Goal: Contribute content: Add original content to the website for others to see

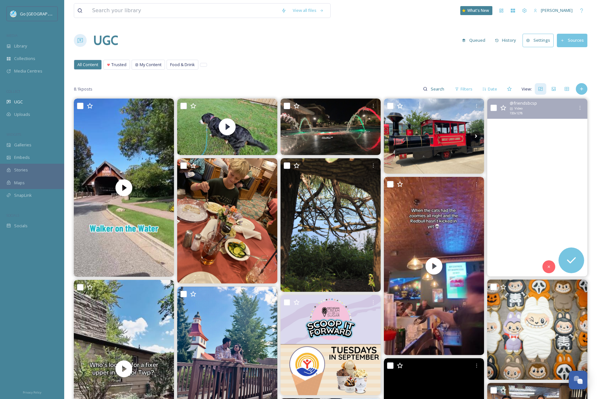
click at [538, 192] on video "Goodnight Moon" at bounding box center [537, 188] width 100 height 178
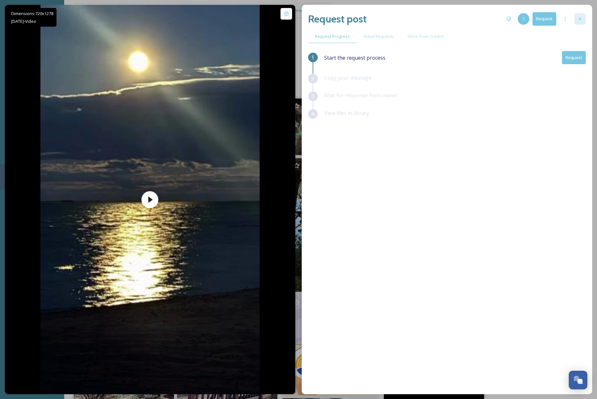
click at [582, 19] on div at bounding box center [580, 19] width 12 height 12
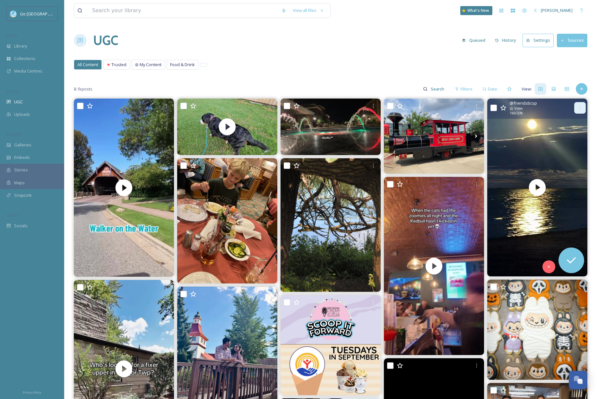
click at [581, 108] on icon at bounding box center [579, 107] width 5 height 5
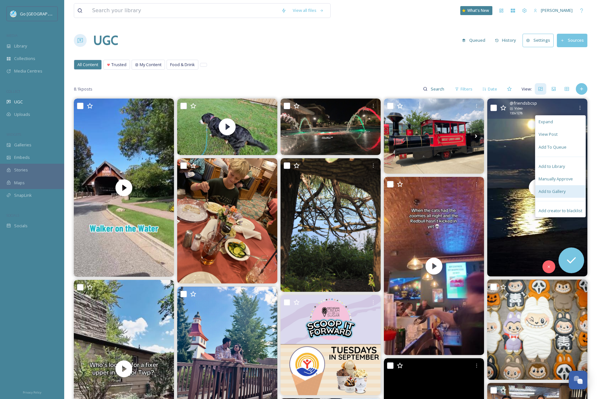
click at [546, 186] on div "Add to Gallery" at bounding box center [560, 191] width 50 height 13
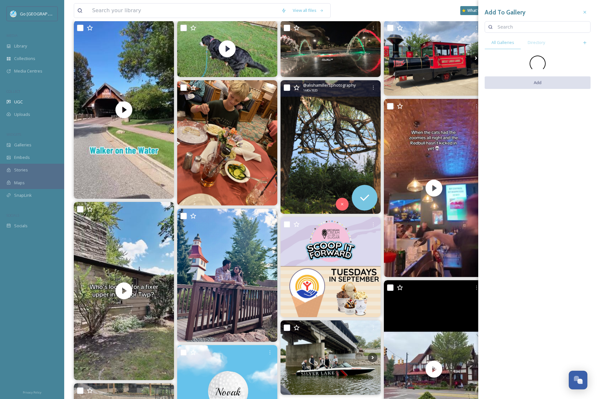
scroll to position [82, 0]
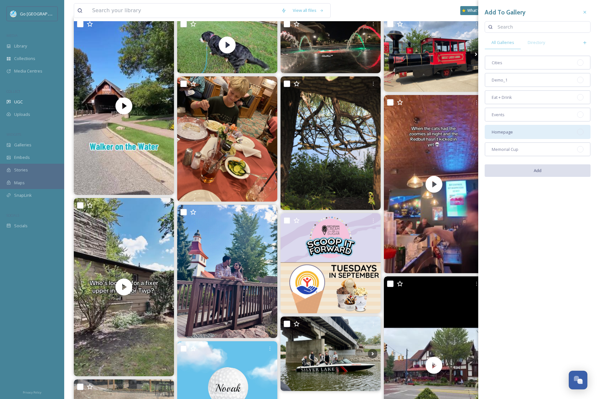
click at [516, 133] on div "Homepage" at bounding box center [538, 132] width 106 height 14
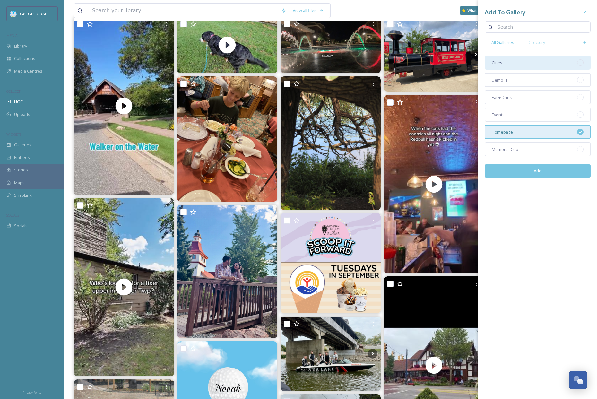
click at [514, 62] on div "Cities" at bounding box center [538, 63] width 106 height 14
click at [543, 169] on button "Add" at bounding box center [538, 170] width 106 height 13
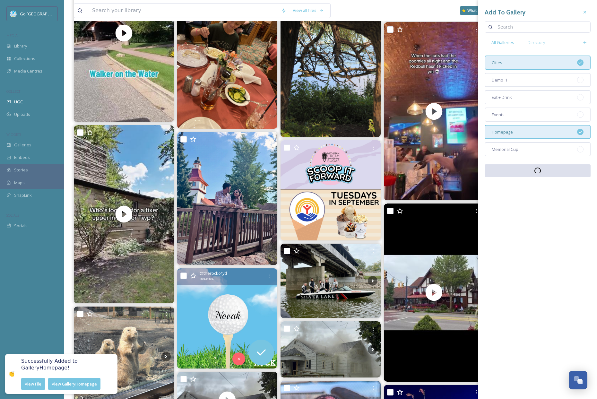
scroll to position [207, 0]
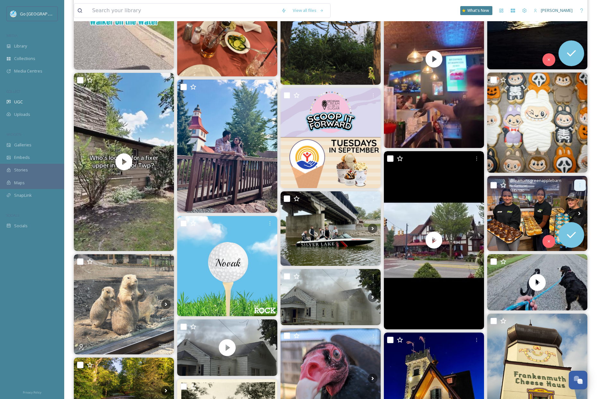
click at [581, 187] on icon at bounding box center [579, 185] width 5 height 5
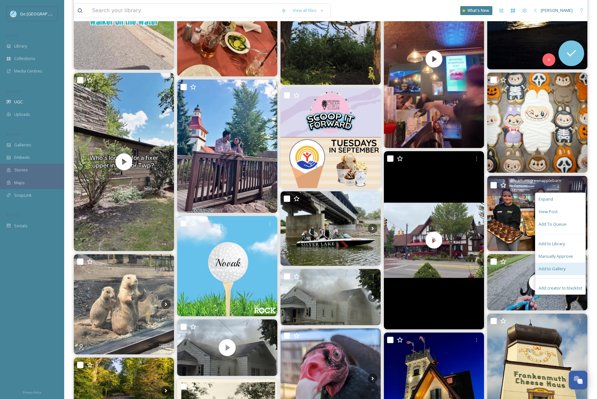
click at [556, 269] on span "Add to Gallery" at bounding box center [551, 269] width 27 height 6
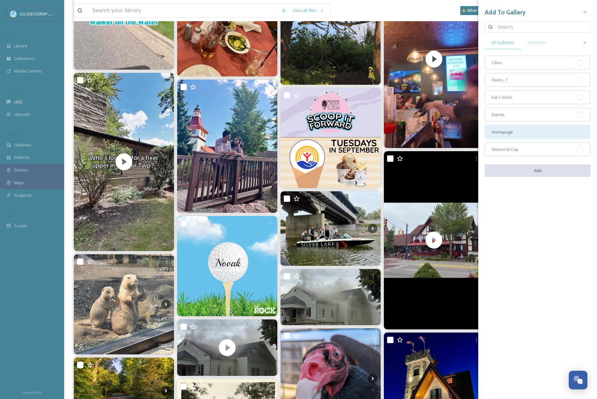
click at [516, 127] on div "Homepage" at bounding box center [538, 132] width 106 height 14
click at [536, 168] on button "Add" at bounding box center [538, 170] width 106 height 13
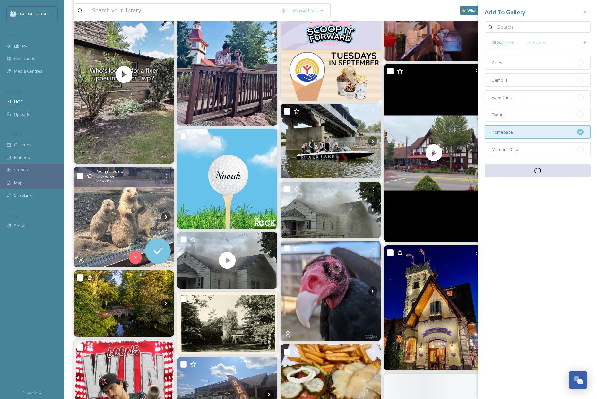
scroll to position [296, 0]
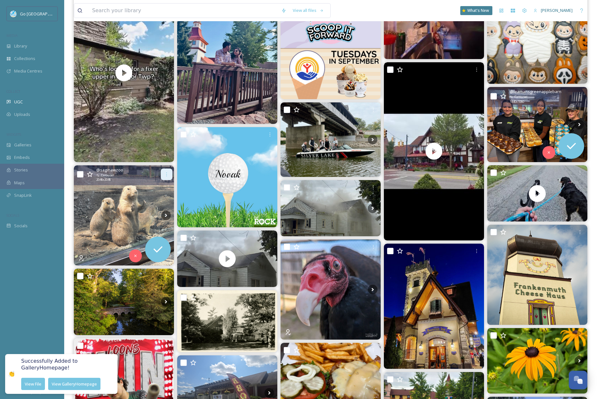
click at [169, 174] on icon at bounding box center [166, 174] width 5 height 5
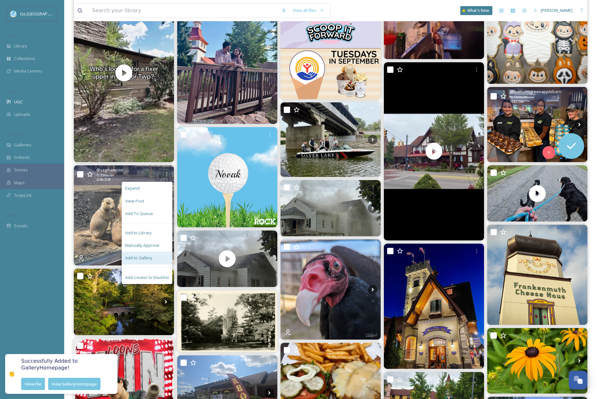
click at [148, 258] on span "Add to Gallery" at bounding box center [138, 258] width 27 height 6
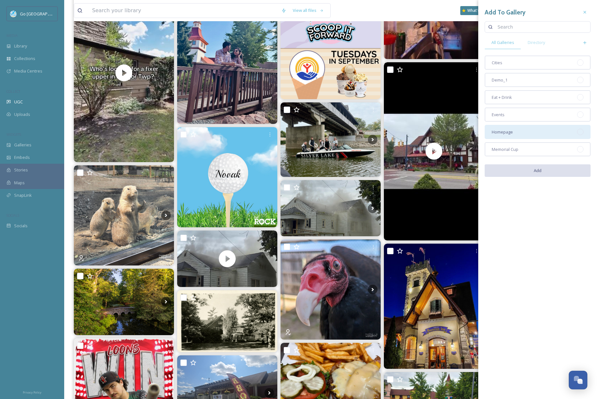
click at [519, 133] on div "Homepage" at bounding box center [538, 132] width 106 height 14
click at [537, 172] on button "Add" at bounding box center [538, 170] width 106 height 13
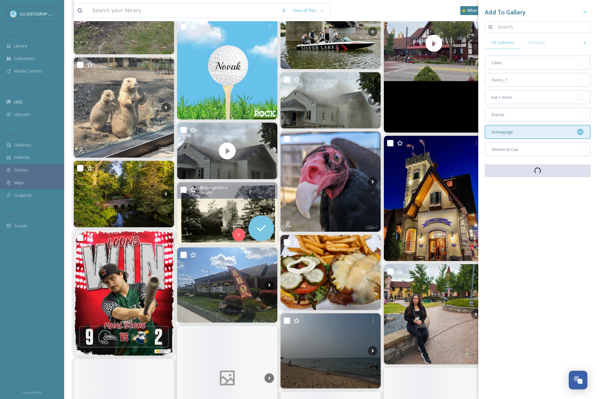
scroll to position [404, 0]
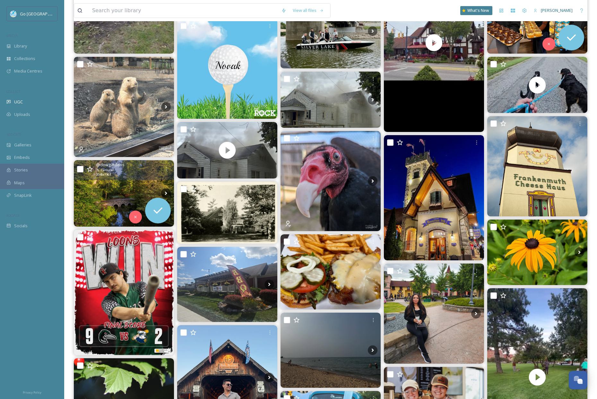
click at [113, 180] on img at bounding box center [124, 193] width 100 height 67
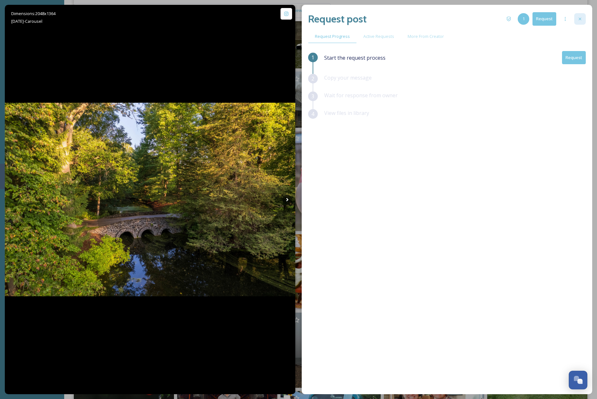
click at [583, 21] on div at bounding box center [580, 19] width 12 height 12
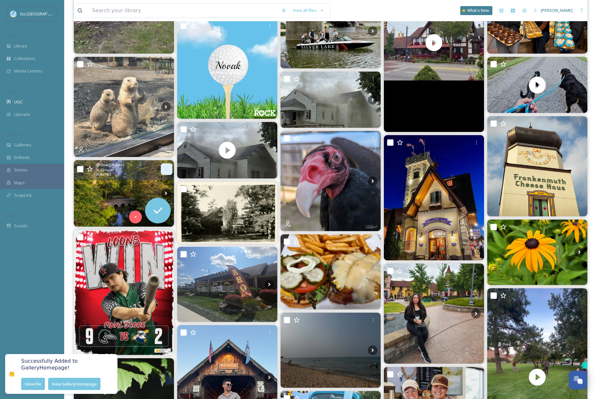
click at [163, 167] on div at bounding box center [167, 169] width 12 height 12
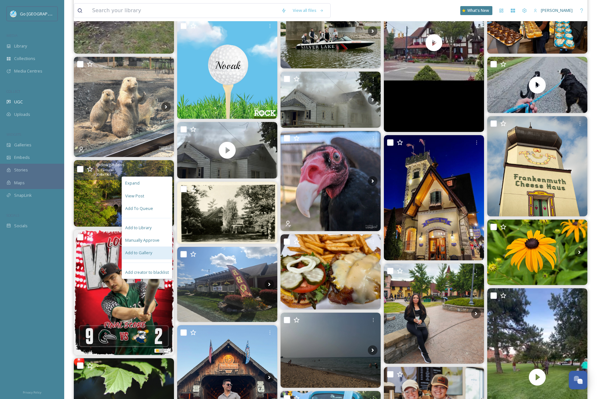
click at [149, 252] on span "Add to Gallery" at bounding box center [138, 253] width 27 height 6
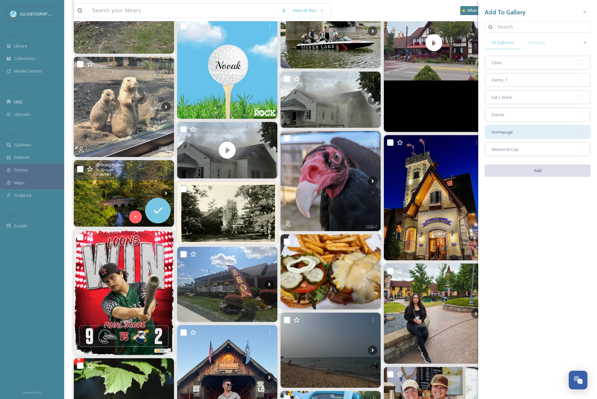
click at [515, 132] on div "Homepage" at bounding box center [538, 132] width 106 height 14
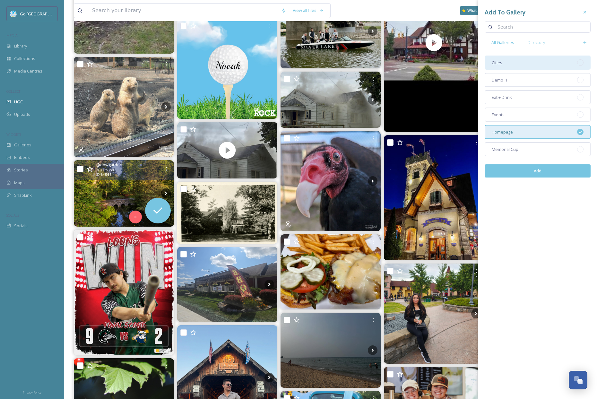
click at [510, 56] on div "Cities" at bounding box center [538, 63] width 106 height 14
click at [550, 172] on button "Add" at bounding box center [538, 170] width 106 height 13
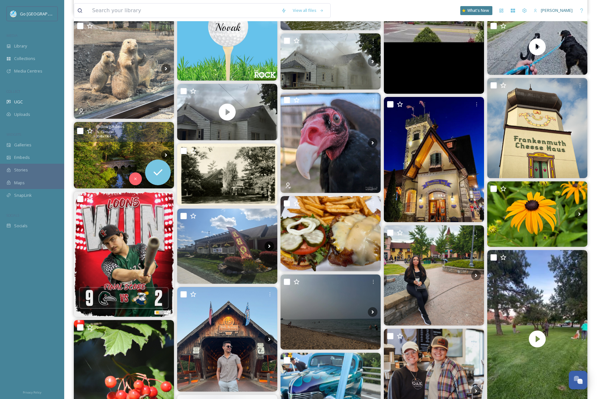
scroll to position [445, 0]
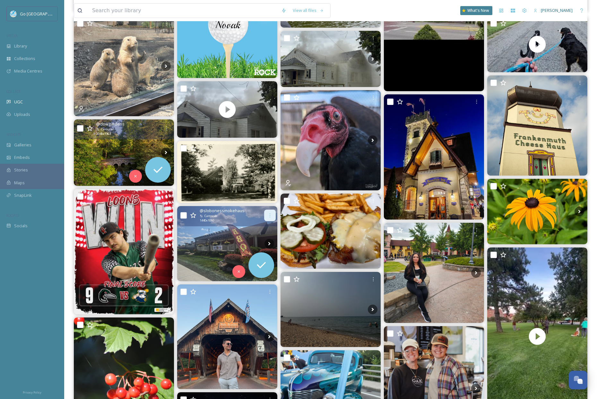
click at [269, 213] on icon at bounding box center [269, 215] width 5 height 5
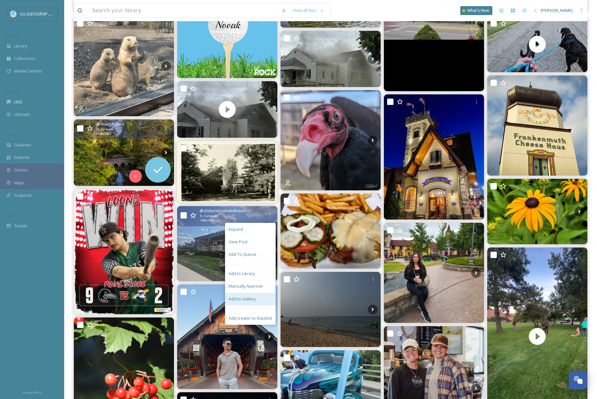
click at [252, 298] on span "Add to Gallery" at bounding box center [241, 299] width 27 height 6
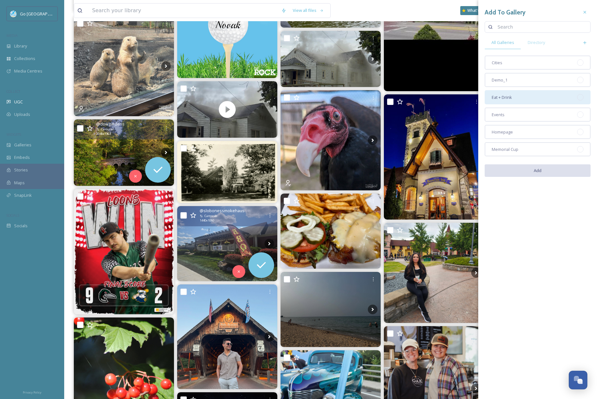
click at [540, 99] on div "Eat + Drink" at bounding box center [538, 97] width 106 height 14
click at [555, 168] on button "Add" at bounding box center [538, 170] width 106 height 13
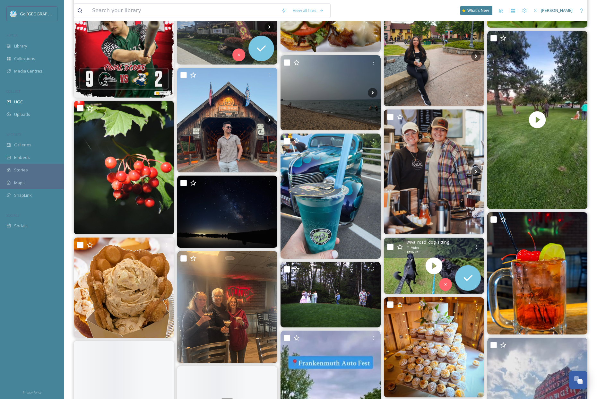
scroll to position [672, 0]
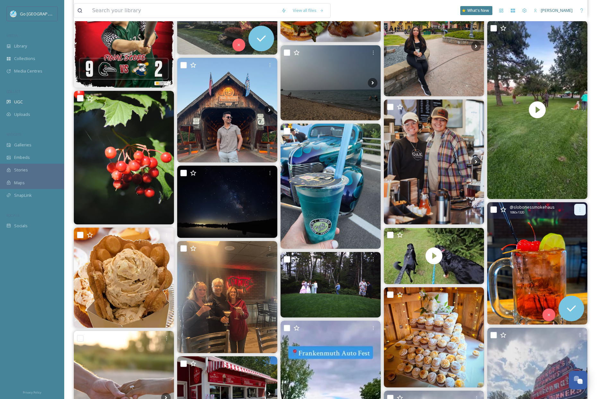
click at [582, 211] on div at bounding box center [580, 210] width 12 height 12
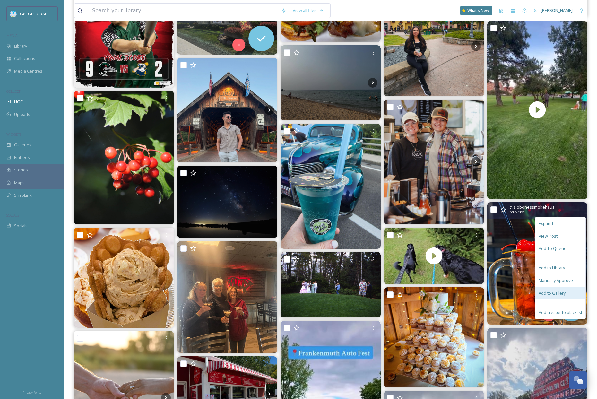
click at [546, 295] on span "Add to Gallery" at bounding box center [551, 293] width 27 height 6
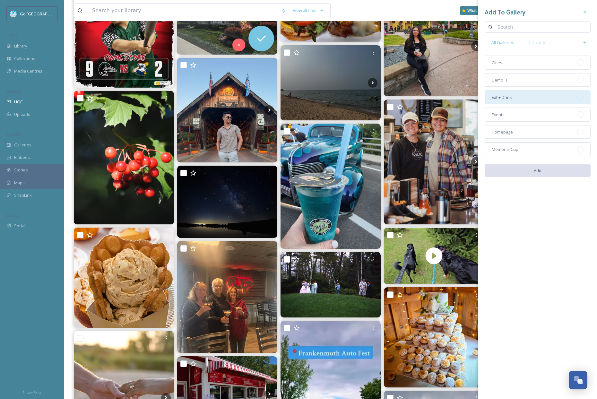
click at [517, 93] on div "Eat + Drink" at bounding box center [538, 97] width 106 height 14
click at [551, 170] on button "Add" at bounding box center [538, 170] width 106 height 13
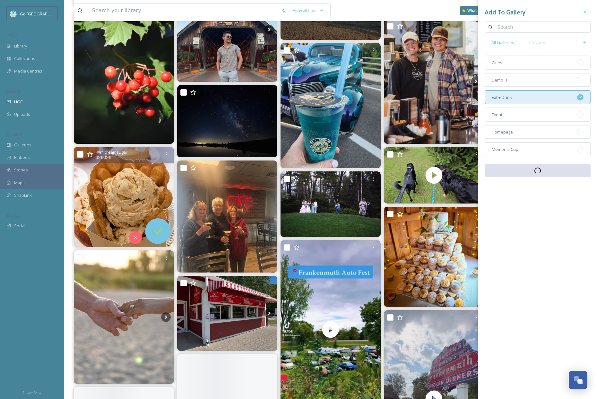
scroll to position [766, 0]
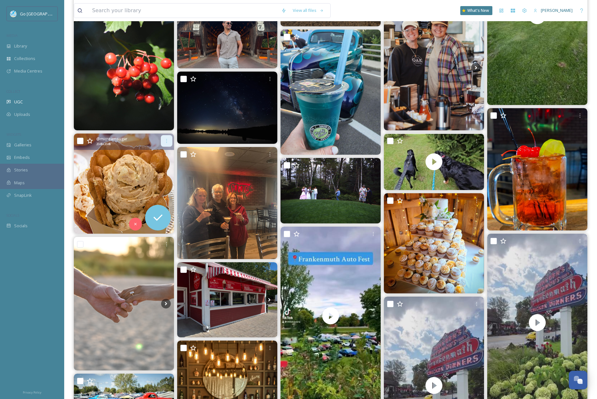
click at [166, 137] on div at bounding box center [167, 141] width 12 height 12
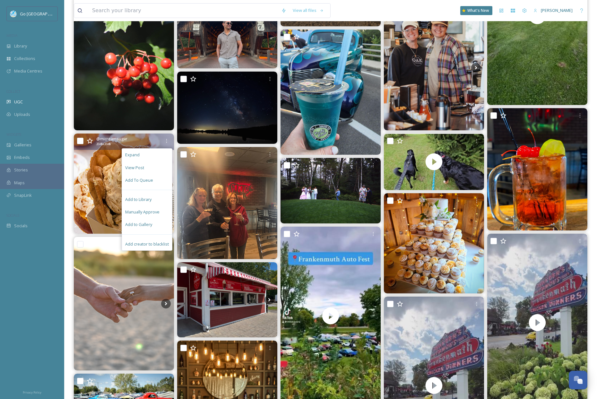
click at [153, 222] on div "Add to Gallery" at bounding box center [147, 224] width 50 height 13
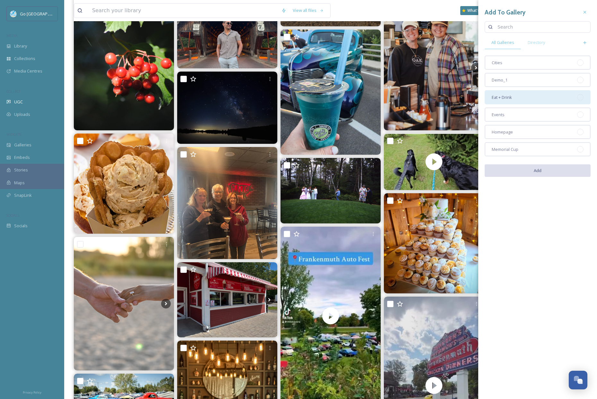
click at [509, 97] on span "Eat + Drink" at bounding box center [502, 97] width 20 height 6
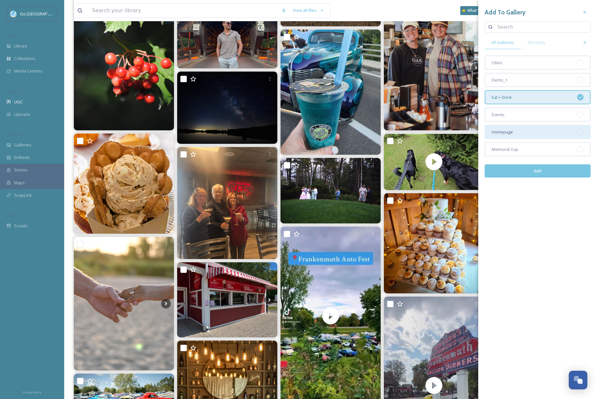
click at [515, 134] on div "Homepage" at bounding box center [538, 132] width 106 height 14
click at [529, 168] on button "Add" at bounding box center [538, 170] width 106 height 13
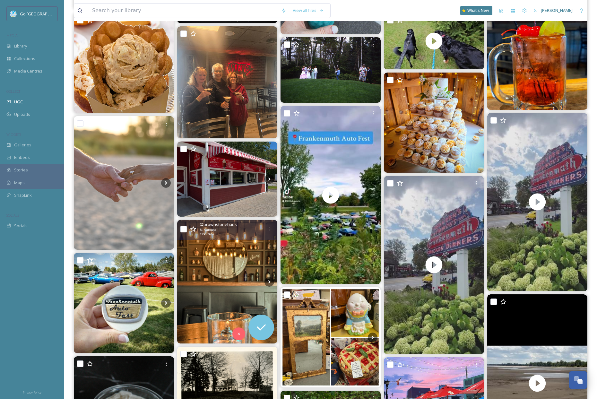
scroll to position [901, 0]
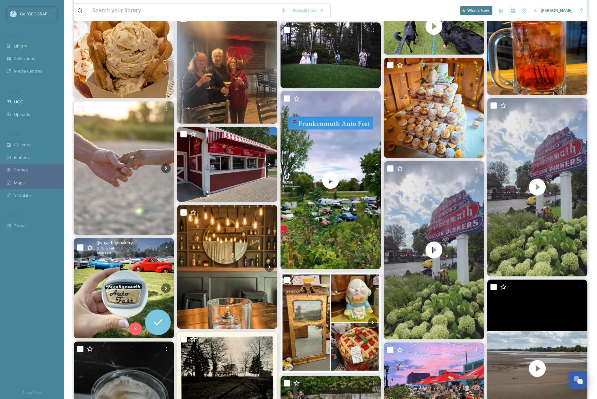
click at [161, 241] on div "@ sugarhighbakery Carousel 1440 x 1440" at bounding box center [124, 248] width 100 height 20
click at [167, 246] on icon at bounding box center [166, 247] width 5 height 5
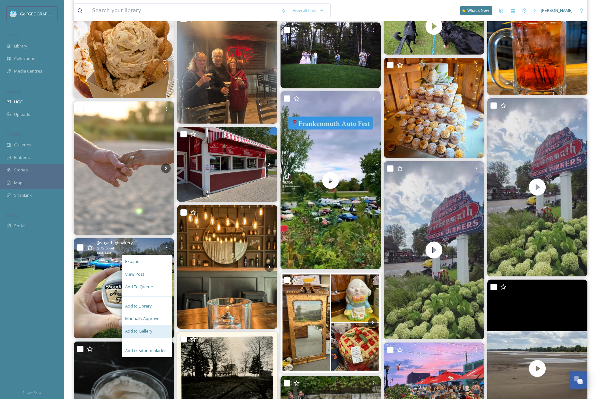
click at [142, 326] on div "Add to Gallery" at bounding box center [147, 331] width 50 height 13
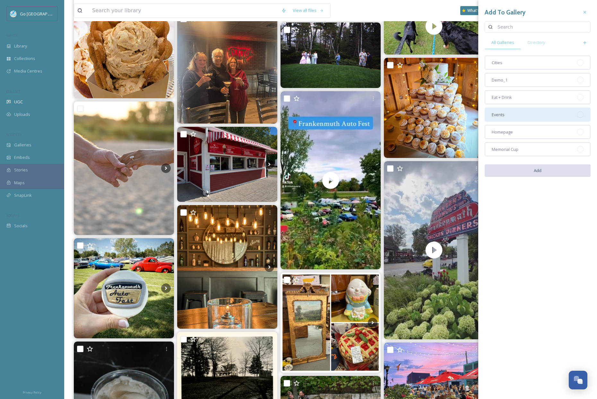
click at [511, 114] on div "Events" at bounding box center [538, 115] width 106 height 14
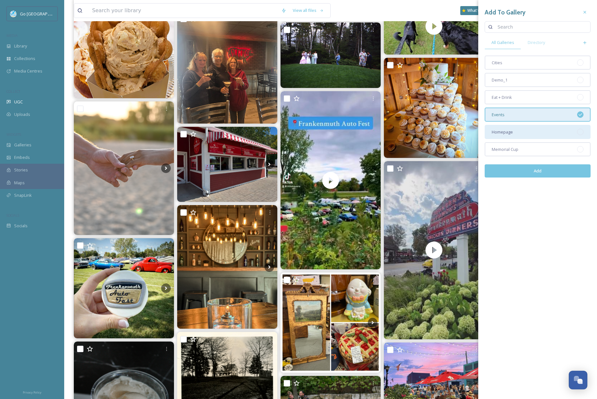
click at [509, 133] on span "Homepage" at bounding box center [502, 132] width 21 height 6
click at [539, 173] on button "Add" at bounding box center [538, 170] width 106 height 13
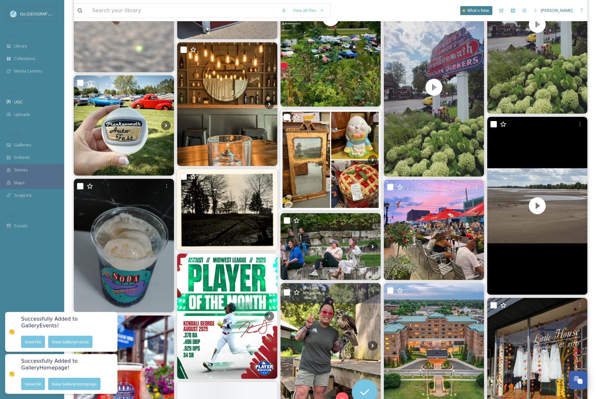
scroll to position [1101, 0]
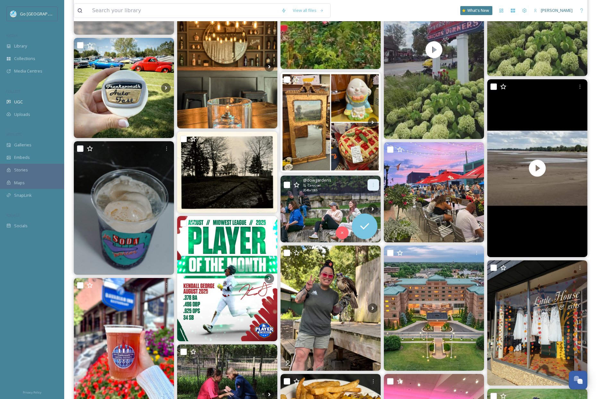
click at [377, 181] on div at bounding box center [373, 185] width 12 height 12
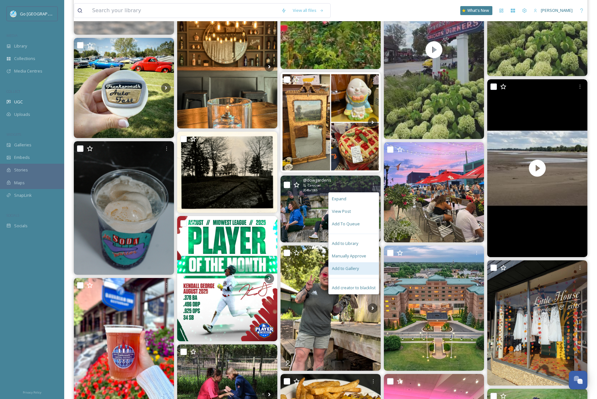
click at [355, 265] on div "Add to Gallery" at bounding box center [354, 268] width 50 height 13
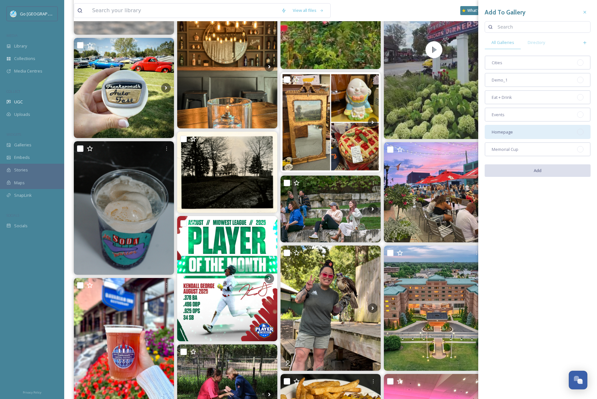
click at [530, 133] on div "Homepage" at bounding box center [538, 132] width 106 height 14
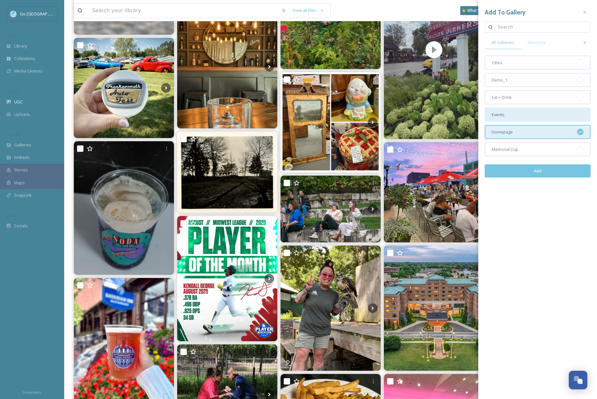
click at [514, 114] on div "Events" at bounding box center [538, 115] width 106 height 14
click at [531, 169] on button "Add" at bounding box center [538, 170] width 106 height 13
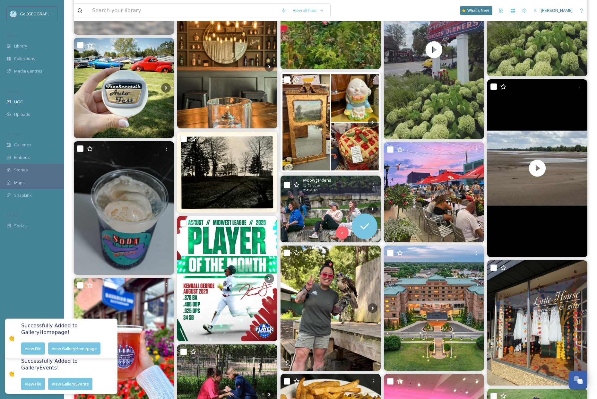
click at [312, 199] on img at bounding box center [330, 209] width 100 height 67
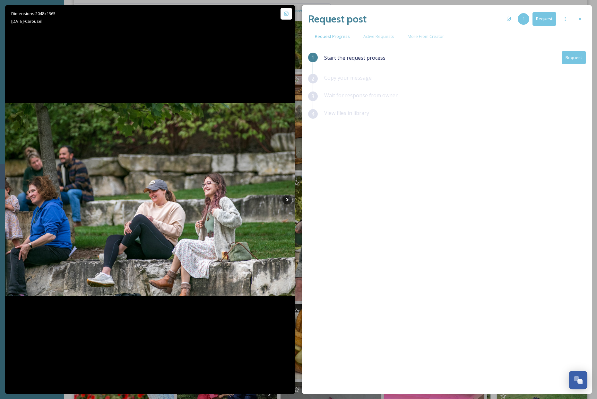
click at [584, 22] on div at bounding box center [580, 19] width 12 height 12
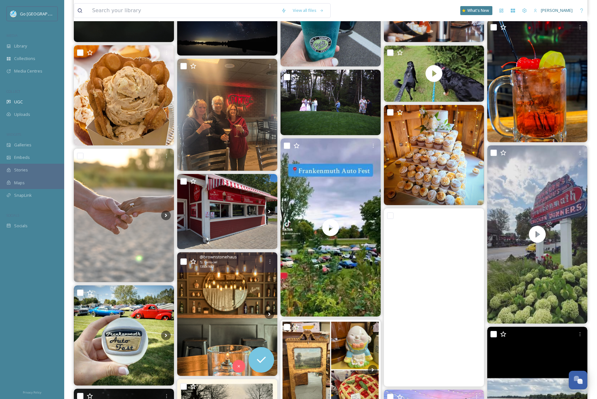
scroll to position [854, 0]
click at [232, 305] on img at bounding box center [227, 315] width 100 height 124
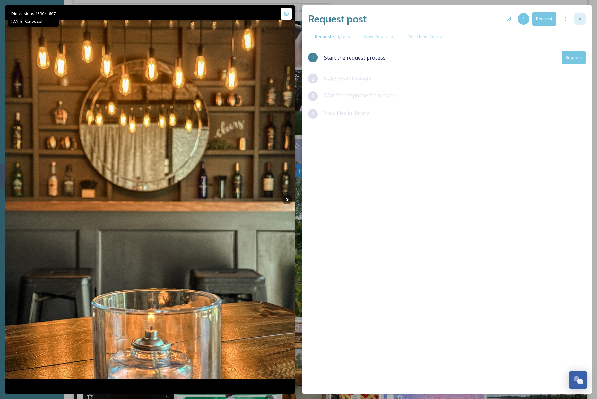
click at [581, 21] on icon at bounding box center [579, 18] width 5 height 5
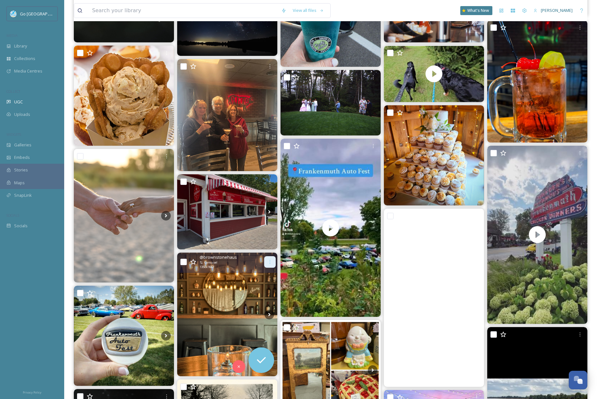
click at [268, 261] on icon at bounding box center [269, 261] width 5 height 5
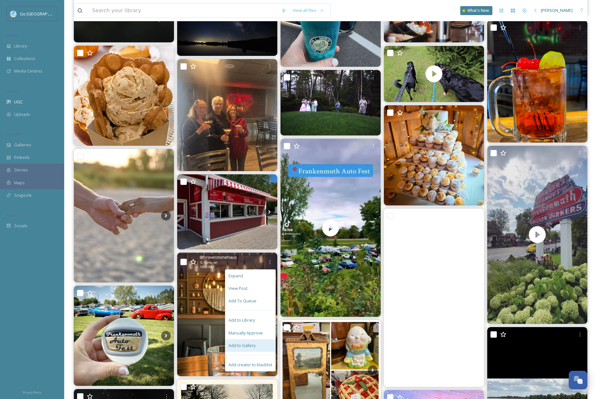
click at [249, 348] on div "Add to Gallery" at bounding box center [250, 345] width 50 height 13
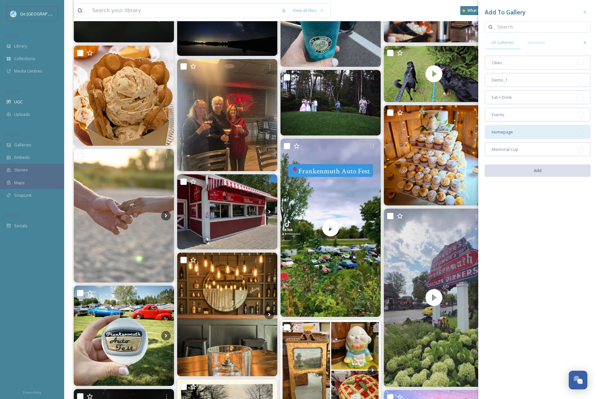
click at [530, 132] on div "Homepage" at bounding box center [538, 132] width 106 height 14
click at [538, 171] on button "Add" at bounding box center [538, 170] width 106 height 13
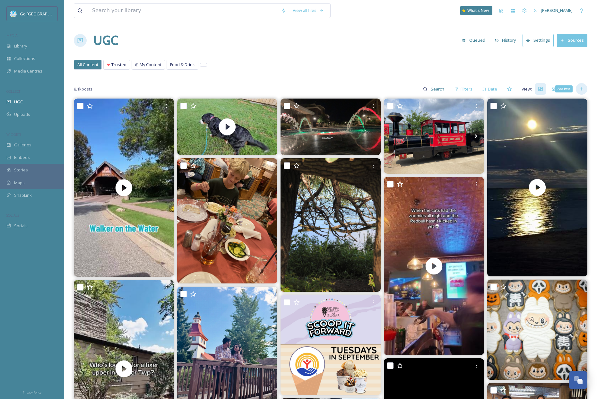
click at [580, 88] on icon at bounding box center [581, 88] width 5 height 5
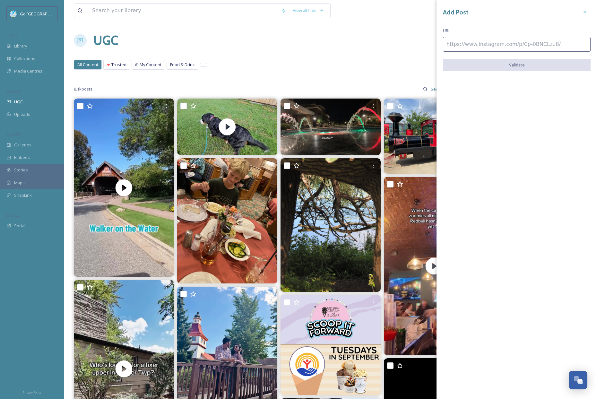
click at [486, 51] on input at bounding box center [517, 44] width 148 height 15
paste input "[URL][DOMAIN_NAME]"
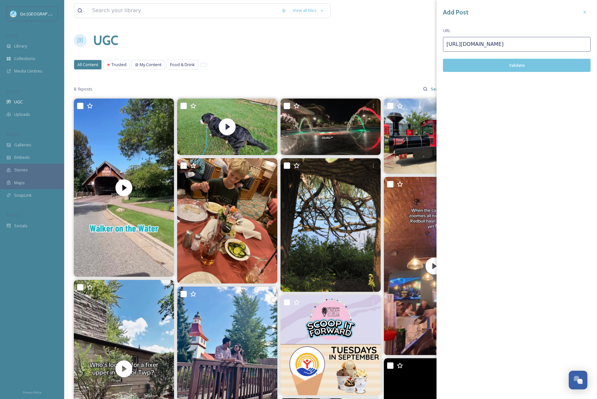
type input "[URL][DOMAIN_NAME]"
click at [506, 64] on button "Validate" at bounding box center [517, 65] width 148 height 13
click at [515, 65] on button "Add Post" at bounding box center [517, 65] width 148 height 13
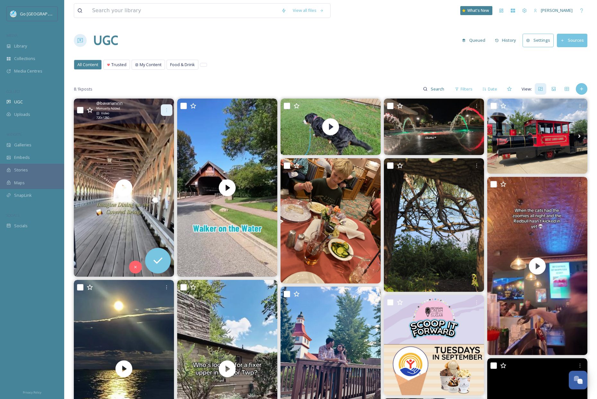
click at [168, 108] on icon at bounding box center [166, 110] width 5 height 5
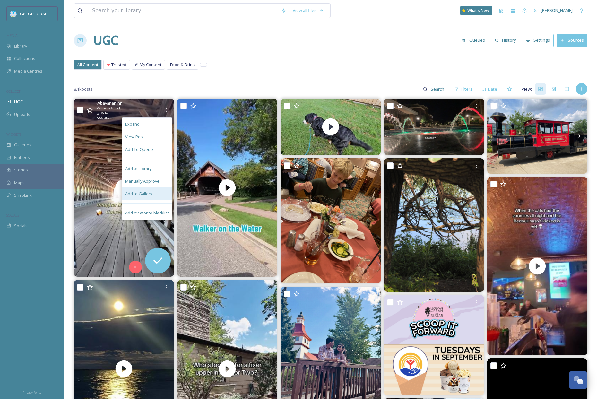
click at [141, 196] on span "Add to Gallery" at bounding box center [138, 194] width 27 height 6
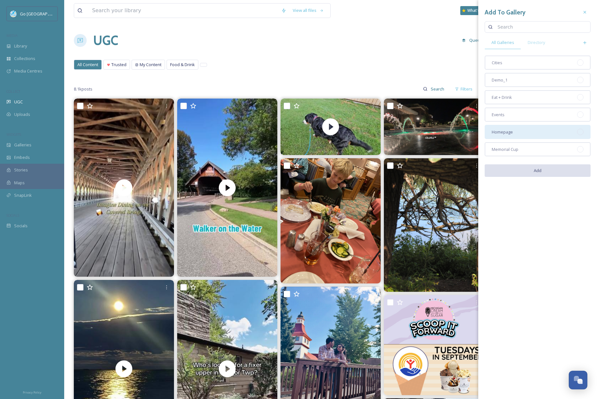
click at [522, 134] on div "Homepage" at bounding box center [538, 132] width 106 height 14
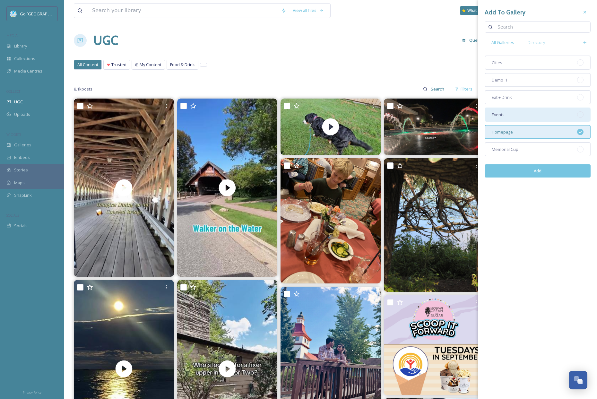
click at [529, 113] on div "Events" at bounding box center [538, 115] width 106 height 14
click at [558, 172] on button "Add" at bounding box center [538, 170] width 106 height 13
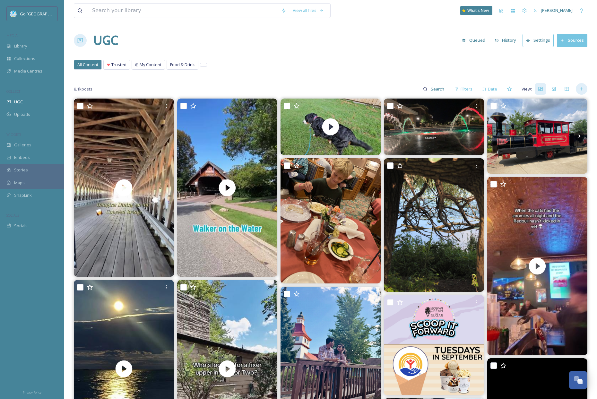
click at [582, 85] on div at bounding box center [582, 89] width 12 height 12
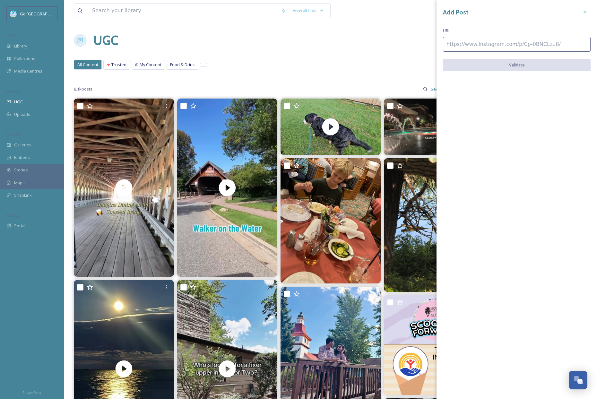
click at [469, 43] on input at bounding box center [517, 44] width 148 height 15
paste input "[URL][DOMAIN_NAME]"
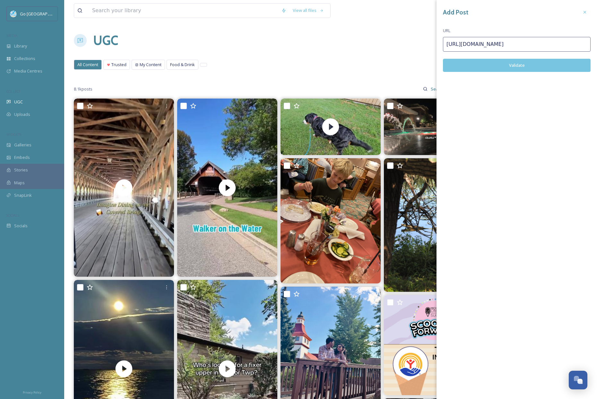
type input "[URL][DOMAIN_NAME]"
click at [517, 67] on button "Validate" at bounding box center [517, 65] width 148 height 13
click at [523, 64] on button "Add Post" at bounding box center [517, 65] width 148 height 13
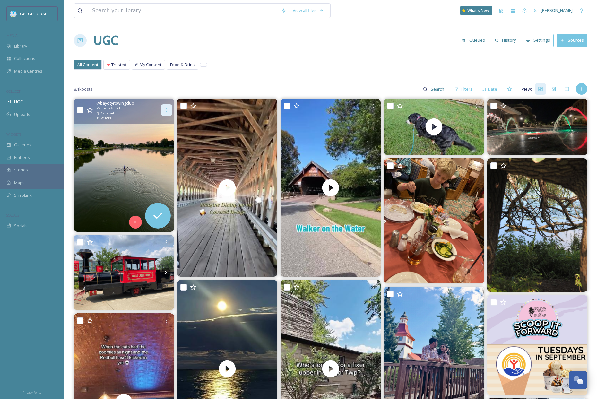
click at [168, 105] on div at bounding box center [167, 110] width 12 height 12
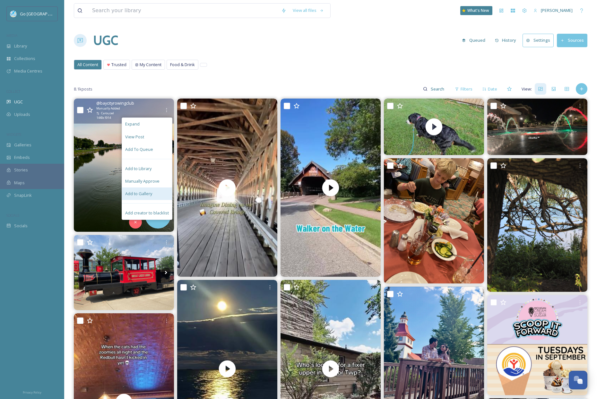
click at [144, 194] on span "Add to Gallery" at bounding box center [138, 194] width 27 height 6
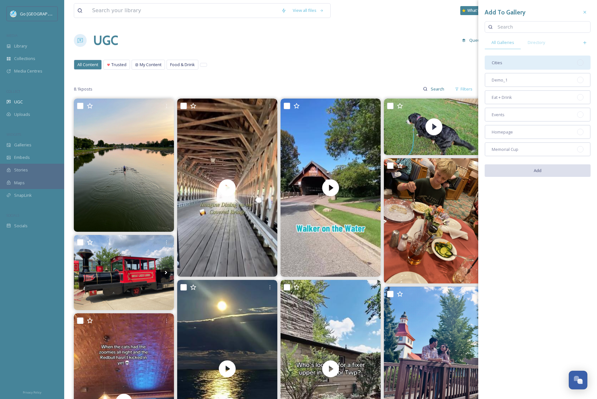
click at [517, 57] on div "Cities" at bounding box center [538, 63] width 106 height 14
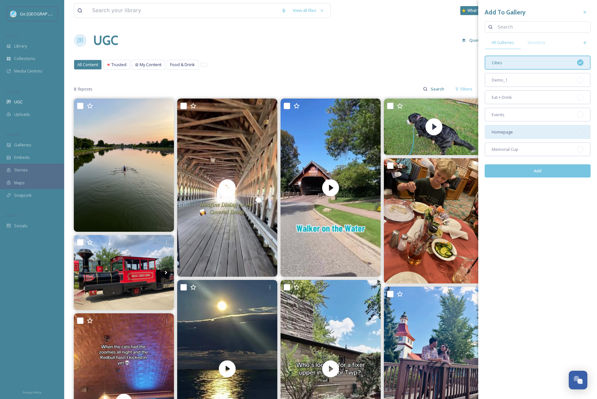
click at [504, 133] on span "Homepage" at bounding box center [502, 132] width 21 height 6
click at [548, 168] on button "Add" at bounding box center [538, 170] width 106 height 13
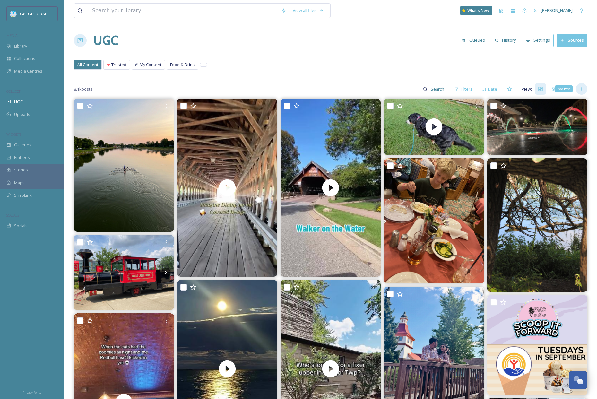
click at [585, 87] on div "Add Post" at bounding box center [582, 89] width 12 height 12
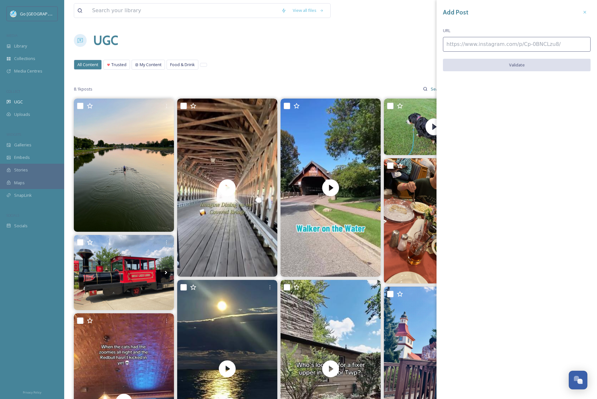
click at [466, 43] on input at bounding box center [517, 44] width 148 height 15
paste input "[URL][DOMAIN_NAME]"
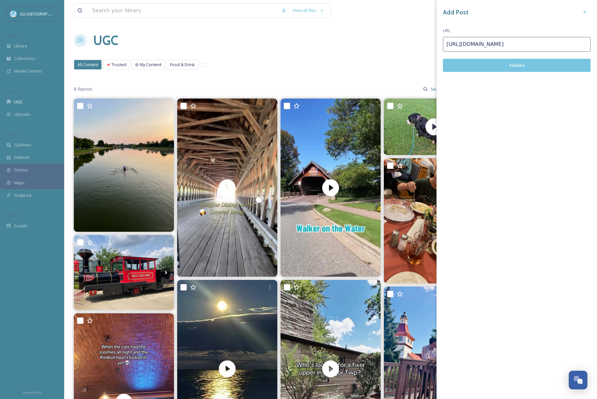
type input "[URL][DOMAIN_NAME]"
click at [518, 68] on button "Validate" at bounding box center [517, 65] width 148 height 13
click at [520, 56] on div "Add Post URL [URL][DOMAIN_NAME] Add Post" at bounding box center [516, 195] width 160 height 391
click at [517, 64] on button "Add Post" at bounding box center [517, 65] width 148 height 13
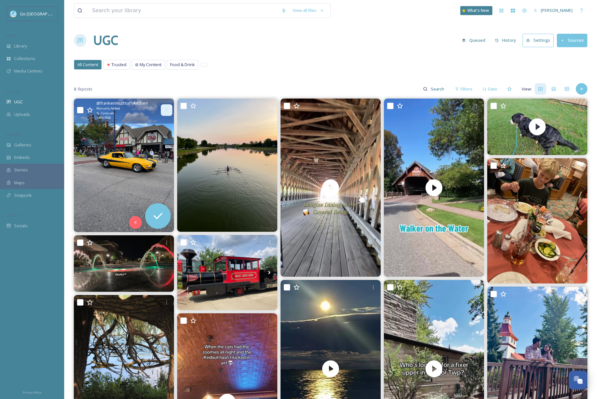
click at [164, 110] on icon at bounding box center [166, 110] width 5 height 5
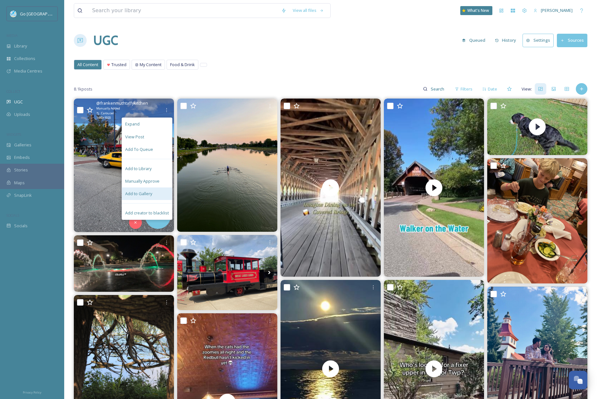
click at [157, 197] on div "Add to Gallery" at bounding box center [147, 193] width 50 height 13
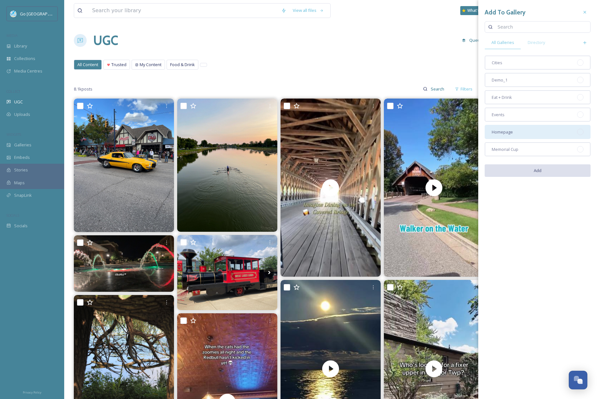
click at [519, 128] on div "Homepage" at bounding box center [538, 132] width 106 height 14
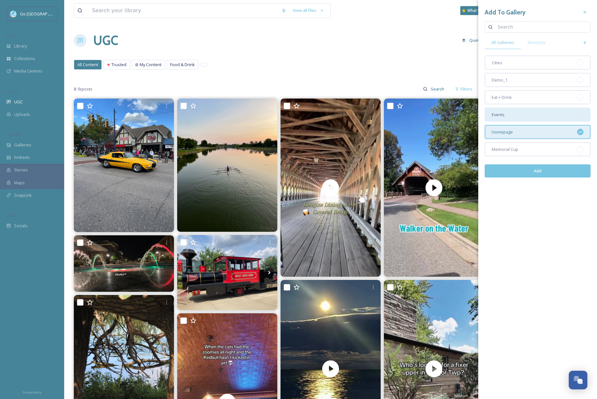
click at [510, 112] on div "Events" at bounding box center [538, 115] width 106 height 14
click at [549, 187] on div "Add To Gallery All Galleries Directory Cities Demo_1 Eat + Drink Events Homepag…" at bounding box center [537, 94] width 119 height 189
click at [547, 171] on button "Add" at bounding box center [538, 170] width 106 height 13
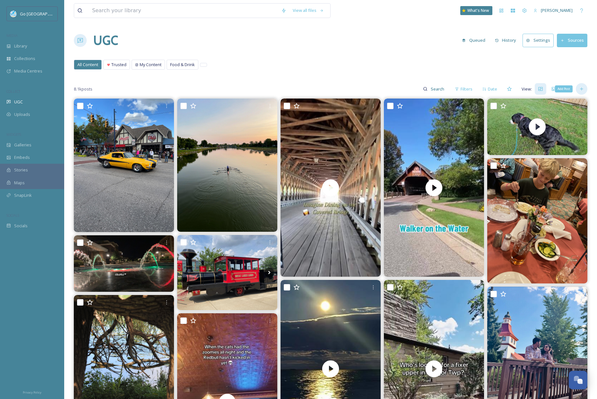
click at [583, 91] on div "Add Post" at bounding box center [582, 89] width 12 height 12
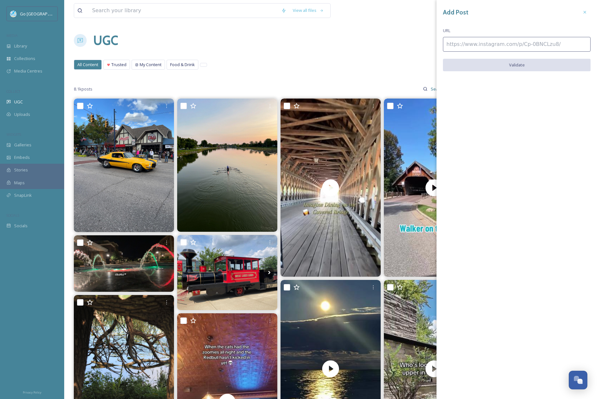
click at [518, 44] on input at bounding box center [517, 44] width 148 height 15
paste input "[URL][DOMAIN_NAME]"
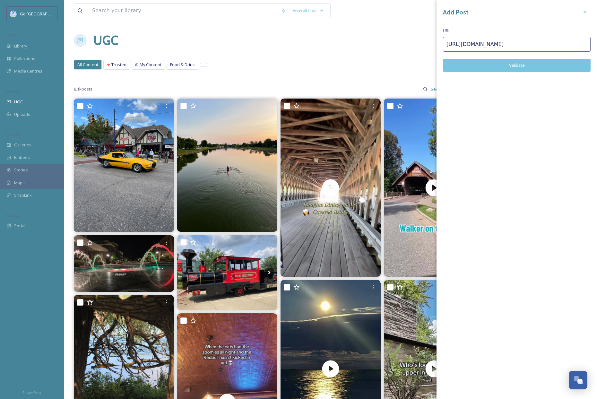
type input "[URL][DOMAIN_NAME]"
click at [513, 63] on button "Validate" at bounding box center [517, 65] width 148 height 13
click at [530, 63] on button "Add Post" at bounding box center [517, 65] width 148 height 13
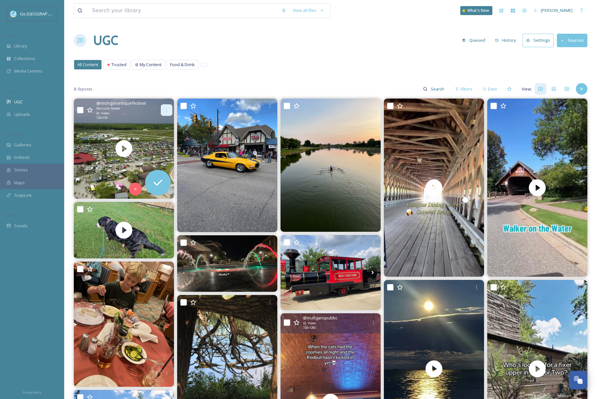
click at [164, 106] on div at bounding box center [167, 110] width 12 height 12
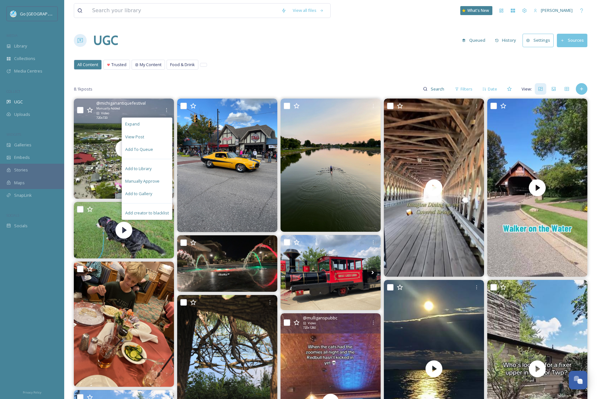
click at [145, 192] on span "Add to Gallery" at bounding box center [138, 194] width 27 height 6
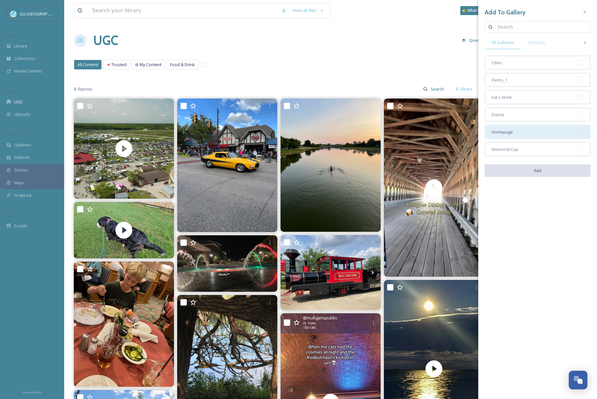
click at [509, 130] on span "Homepage" at bounding box center [502, 132] width 21 height 6
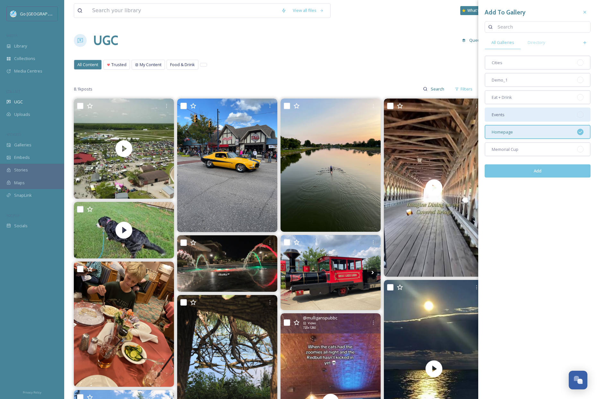
click at [507, 114] on div "Events" at bounding box center [538, 115] width 106 height 14
click at [543, 173] on button "Add" at bounding box center [538, 170] width 106 height 13
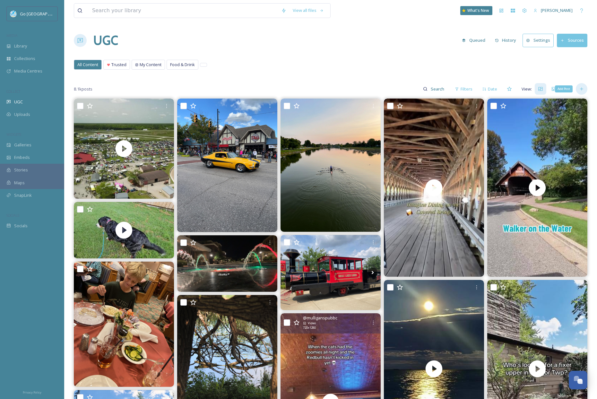
click at [581, 94] on div "Add Post" at bounding box center [582, 89] width 12 height 12
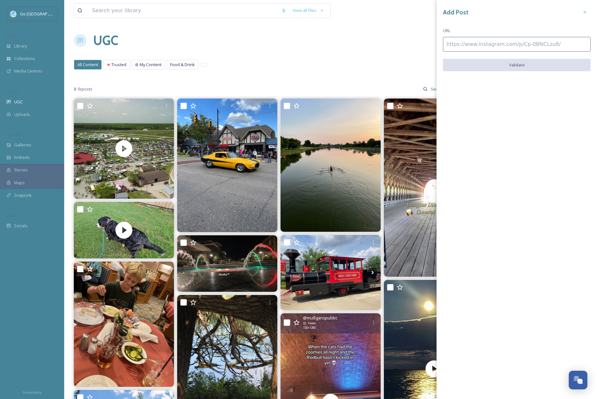
click at [441, 36] on div "Add Post URL Validate" at bounding box center [516, 43] width 160 height 87
click at [460, 38] on input at bounding box center [517, 44] width 148 height 15
paste input "[URL][DOMAIN_NAME]"
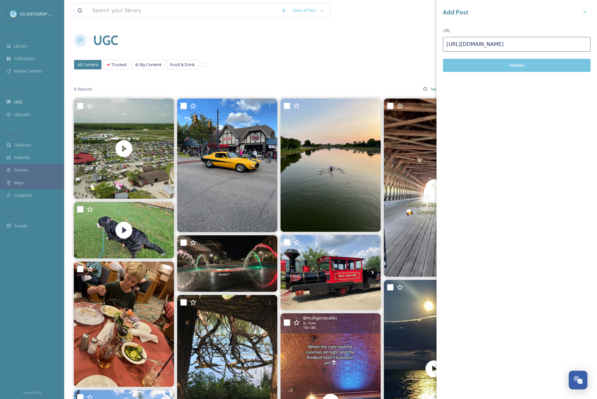
type input "[URL][DOMAIN_NAME]"
click at [524, 67] on button "Validate" at bounding box center [517, 65] width 148 height 13
click at [529, 64] on button "Add Post" at bounding box center [517, 65] width 148 height 13
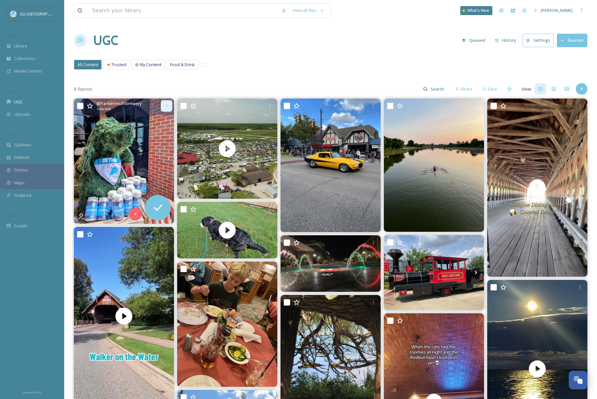
click at [166, 107] on icon at bounding box center [166, 105] width 5 height 5
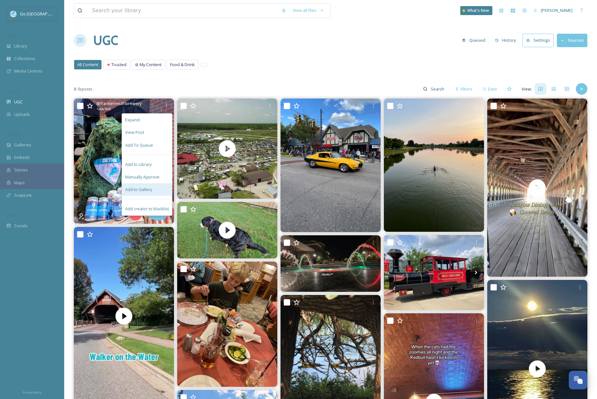
click at [150, 189] on span "Add to Gallery" at bounding box center [138, 189] width 27 height 6
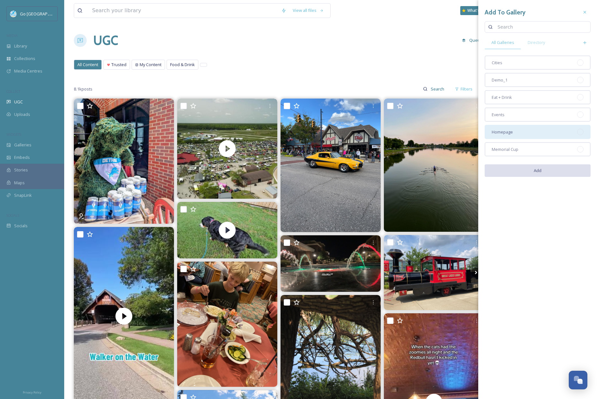
click at [541, 134] on div "Homepage" at bounding box center [538, 132] width 106 height 14
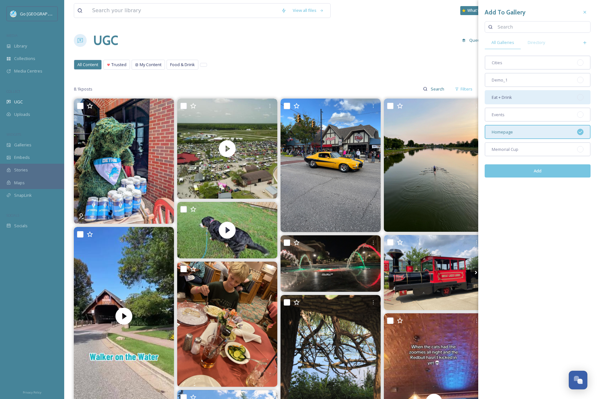
click at [533, 98] on div "Eat + Drink" at bounding box center [538, 97] width 106 height 14
click at [560, 172] on button "Add" at bounding box center [538, 170] width 106 height 13
